Goal: Transaction & Acquisition: Purchase product/service

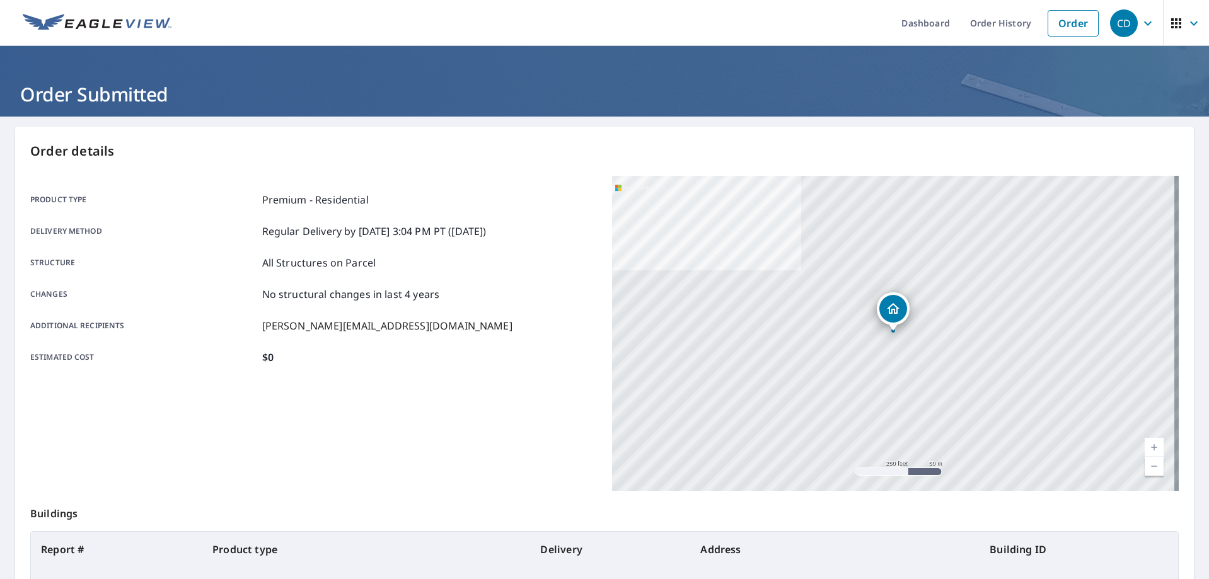
scroll to position [121, 0]
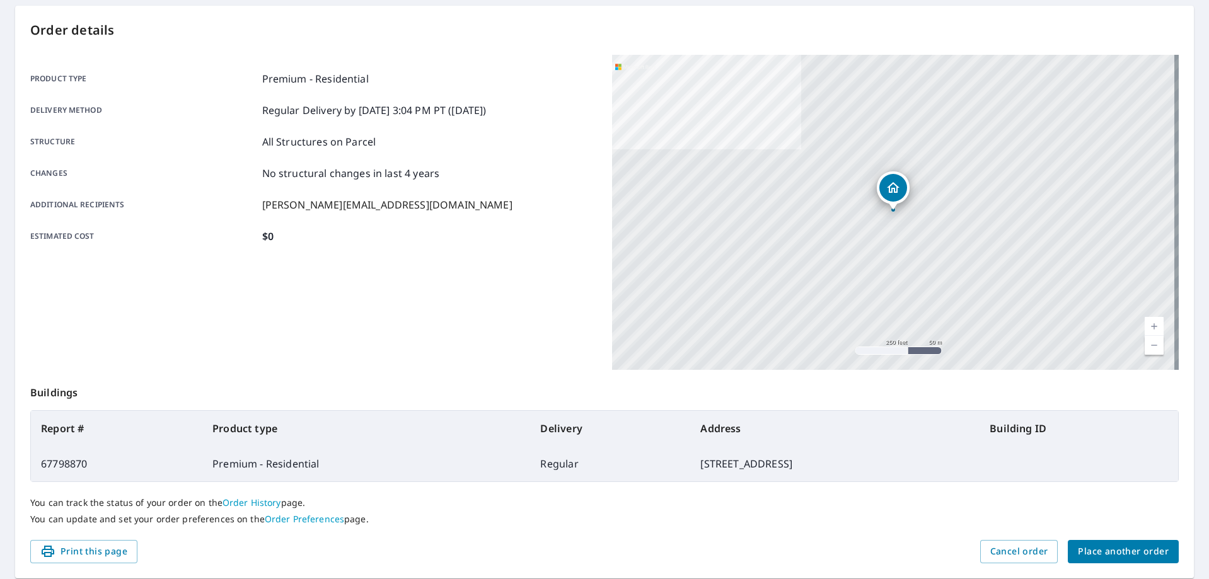
click at [1103, 540] on button "Place another order" at bounding box center [1123, 551] width 111 height 23
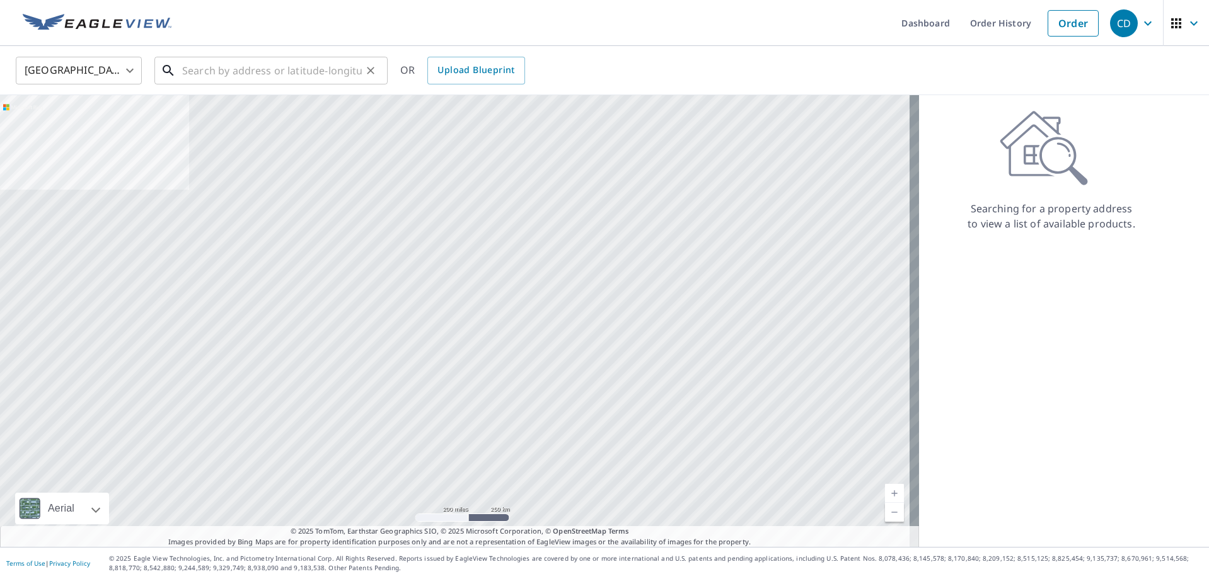
click at [209, 72] on input "text" at bounding box center [272, 70] width 180 height 35
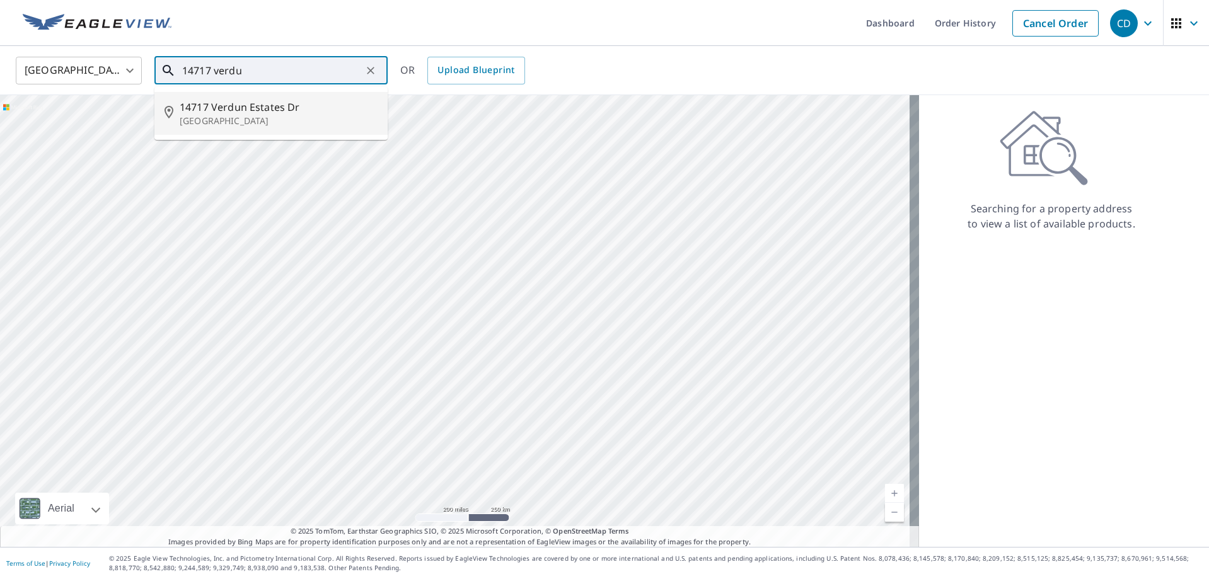
click at [220, 116] on p "[GEOGRAPHIC_DATA]" at bounding box center [279, 121] width 198 height 13
type input "[STREET_ADDRESS][PERSON_NAME]"
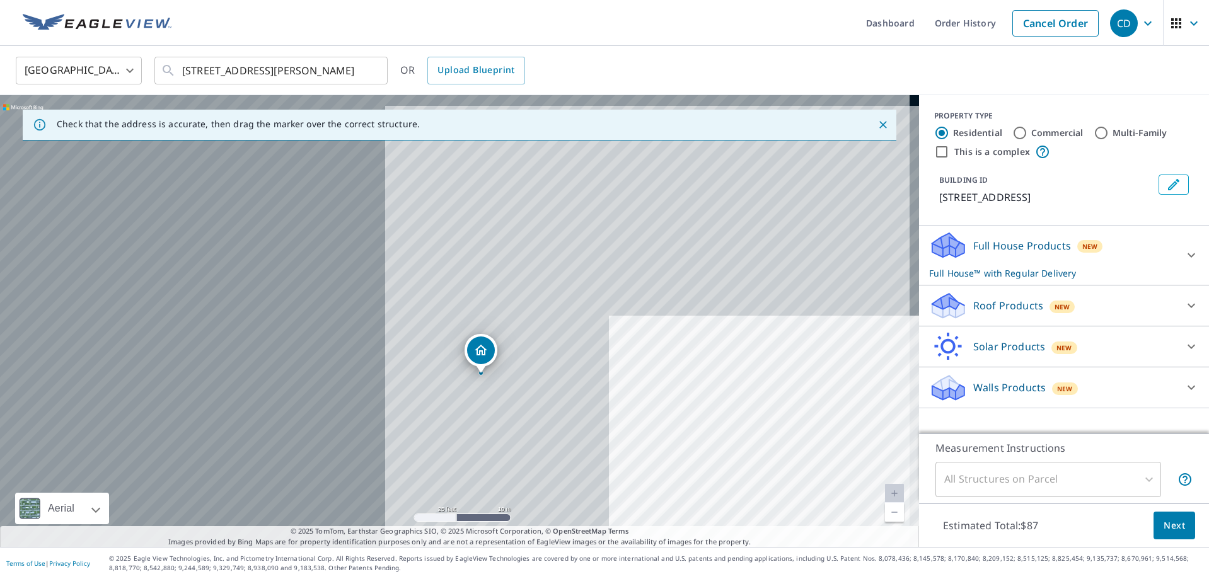
drag, startPoint x: 90, startPoint y: 237, endPoint x: 772, endPoint y: 490, distance: 727.1
click at [773, 490] on div "[STREET_ADDRESS][PERSON_NAME]" at bounding box center [459, 321] width 919 height 452
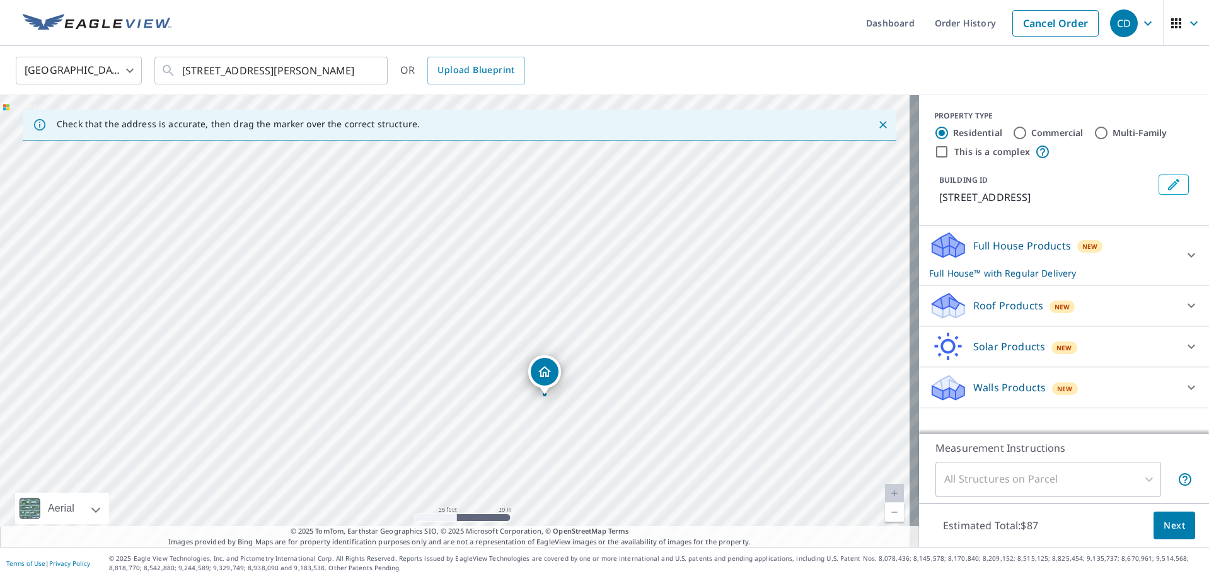
drag, startPoint x: 1040, startPoint y: 320, endPoint x: 1029, endPoint y: 320, distance: 10.1
click at [1050, 313] on div "New" at bounding box center [1063, 307] width 26 height 13
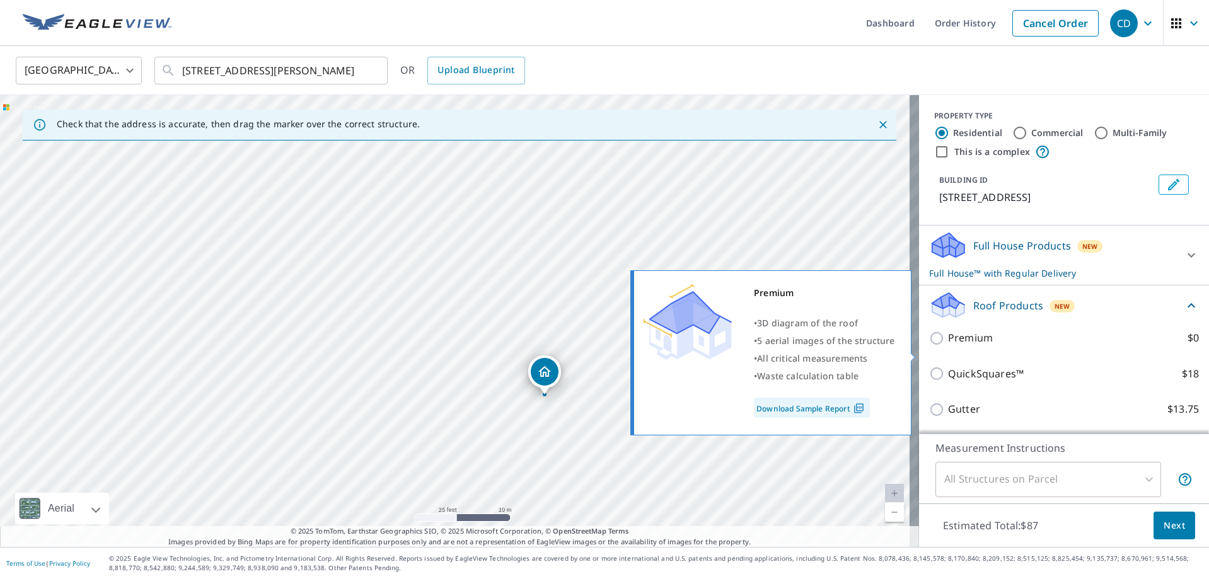
click at [954, 346] on p "Premium" at bounding box center [970, 338] width 45 height 16
click at [948, 346] on input "Premium $0" at bounding box center [938, 338] width 19 height 15
checkbox input "true"
checkbox input "false"
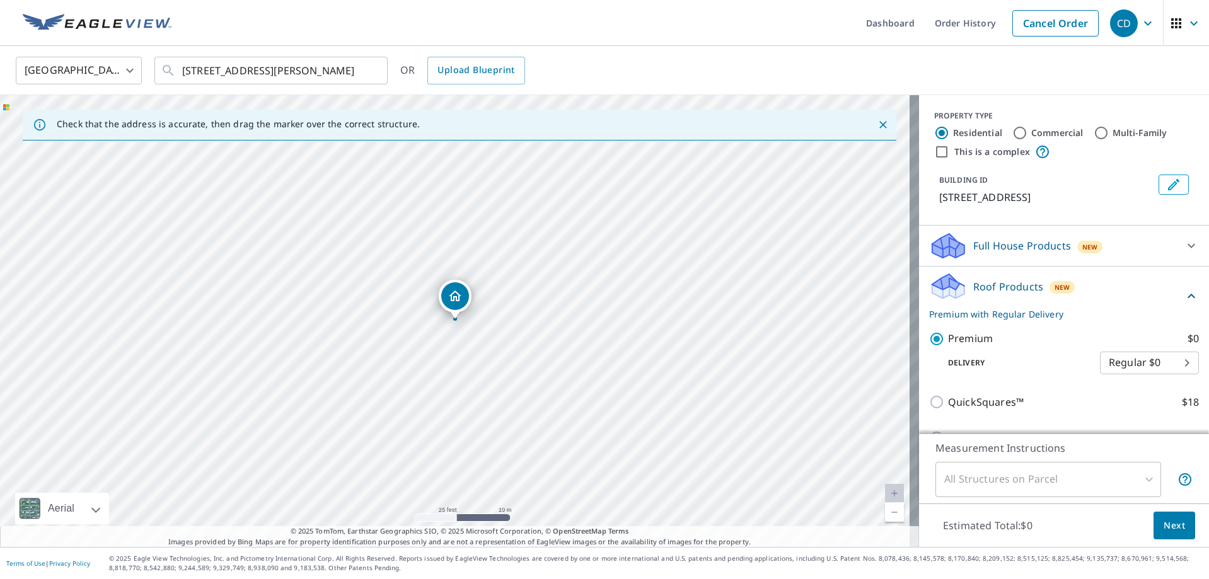
click at [1164, 521] on span "Next" at bounding box center [1174, 526] width 21 height 16
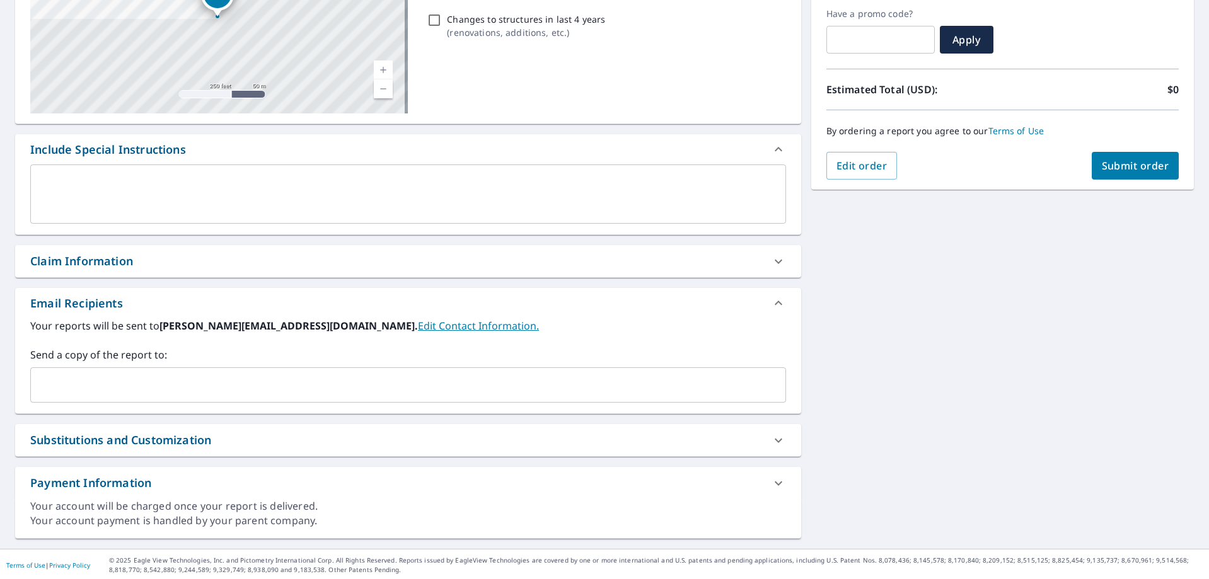
scroll to position [214, 0]
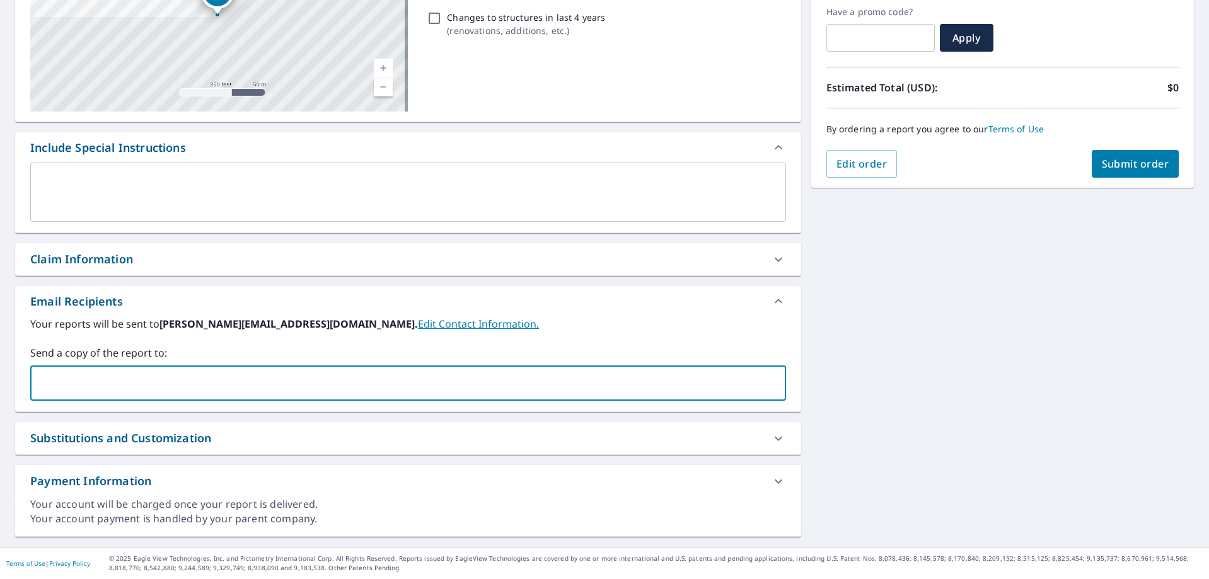
click at [62, 391] on input "text" at bounding box center [399, 383] width 726 height 24
type input "[EMAIL_ADDRESS][DOMAIN_NAME]"
click at [717, 298] on div "Email Recipients" at bounding box center [396, 301] width 733 height 17
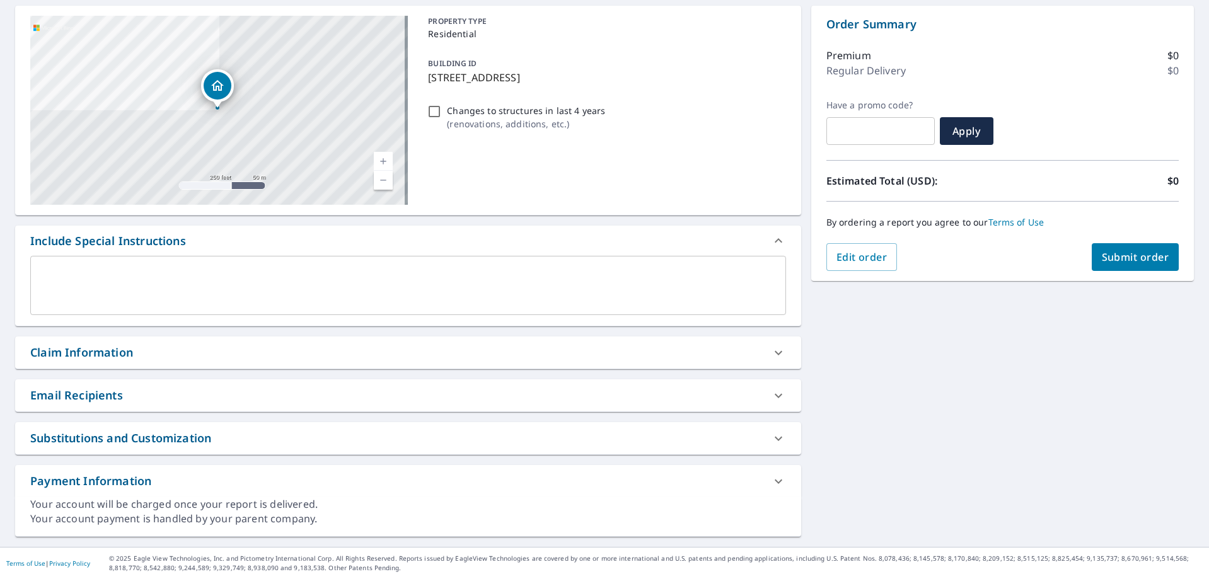
scroll to position [121, 0]
click at [444, 395] on div "Email Recipients" at bounding box center [396, 395] width 733 height 17
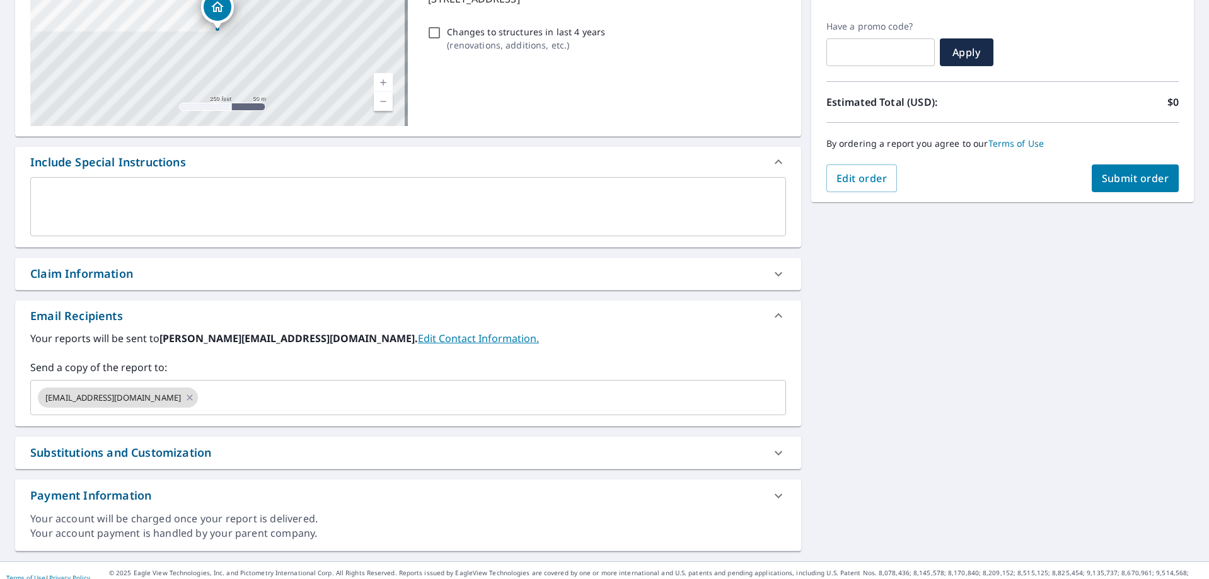
scroll to position [214, 0]
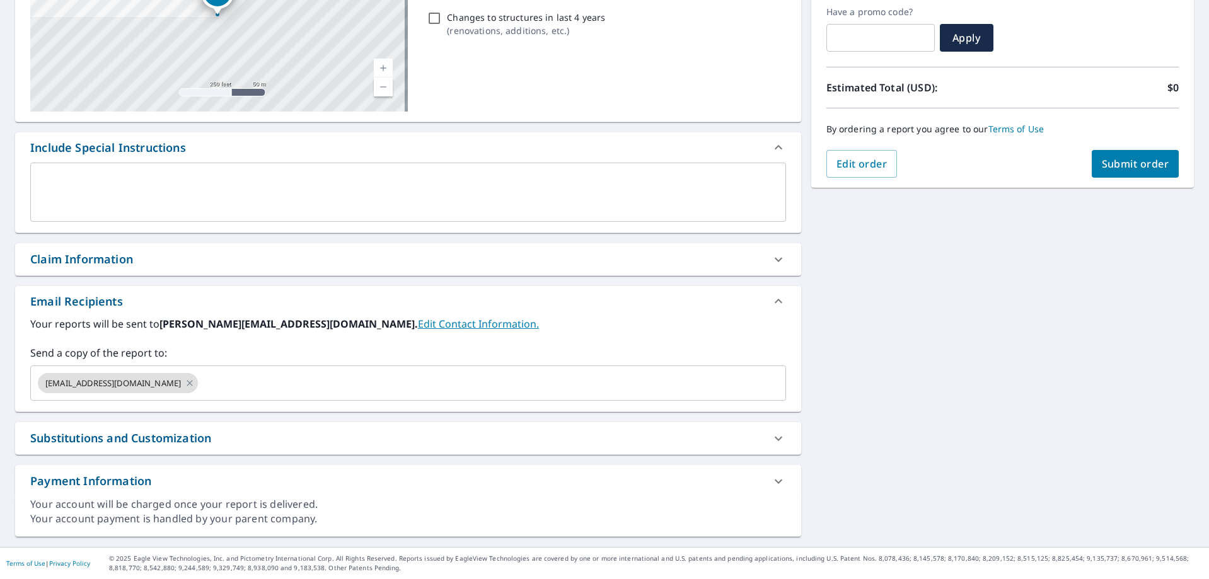
click at [876, 311] on div "[STREET_ADDRESS][PERSON_NAME] Aerial Road A standard road map Aerial A detailed…" at bounding box center [604, 224] width 1209 height 645
click at [1102, 165] on span "Submit order" at bounding box center [1135, 164] width 67 height 14
checkbox input "true"
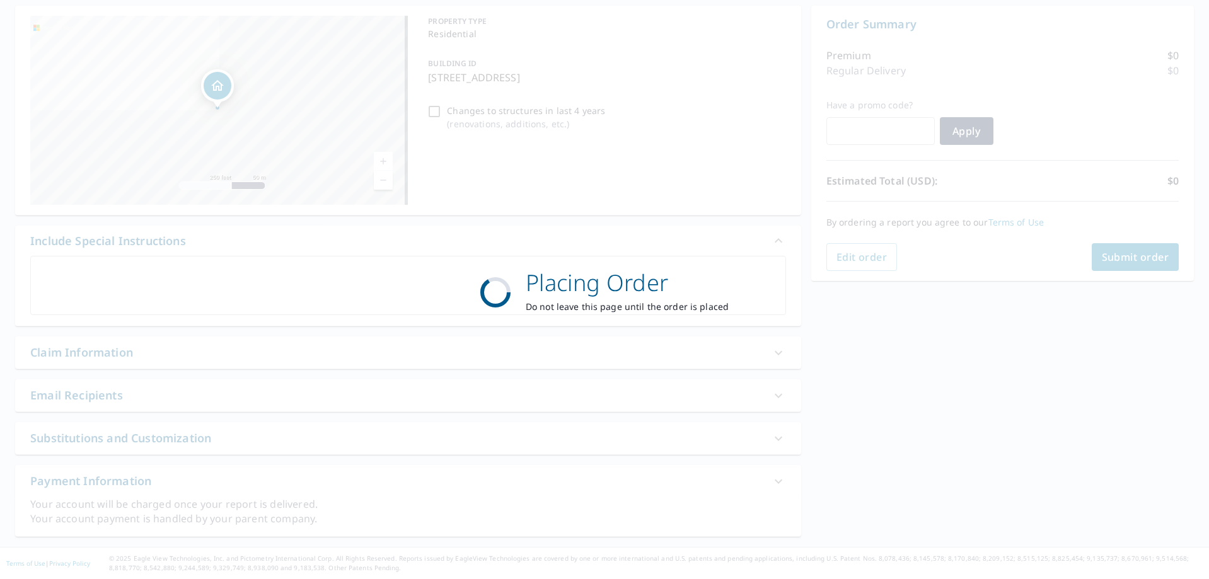
scroll to position [121, 0]
